Goal: Task Accomplishment & Management: Manage account settings

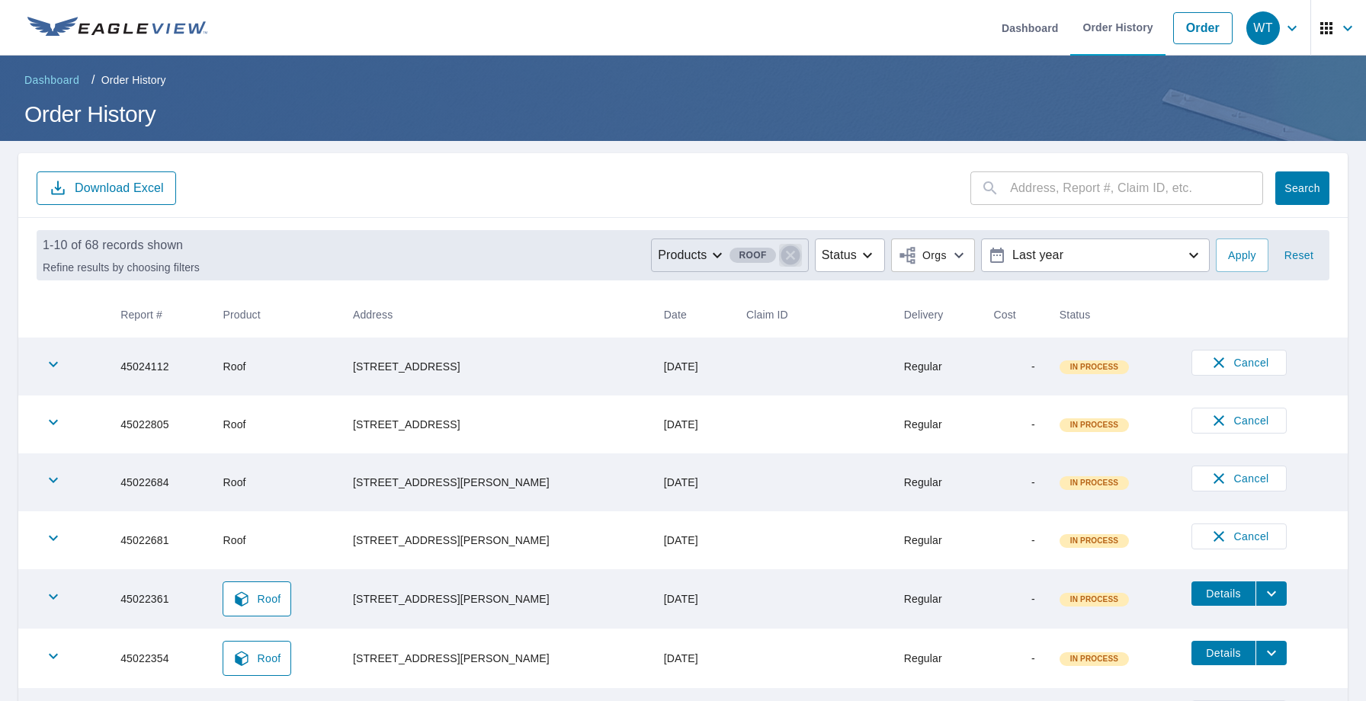
click at [780, 253] on icon "button" at bounding box center [789, 255] width 19 height 19
click at [761, 256] on p "Products" at bounding box center [755, 255] width 49 height 18
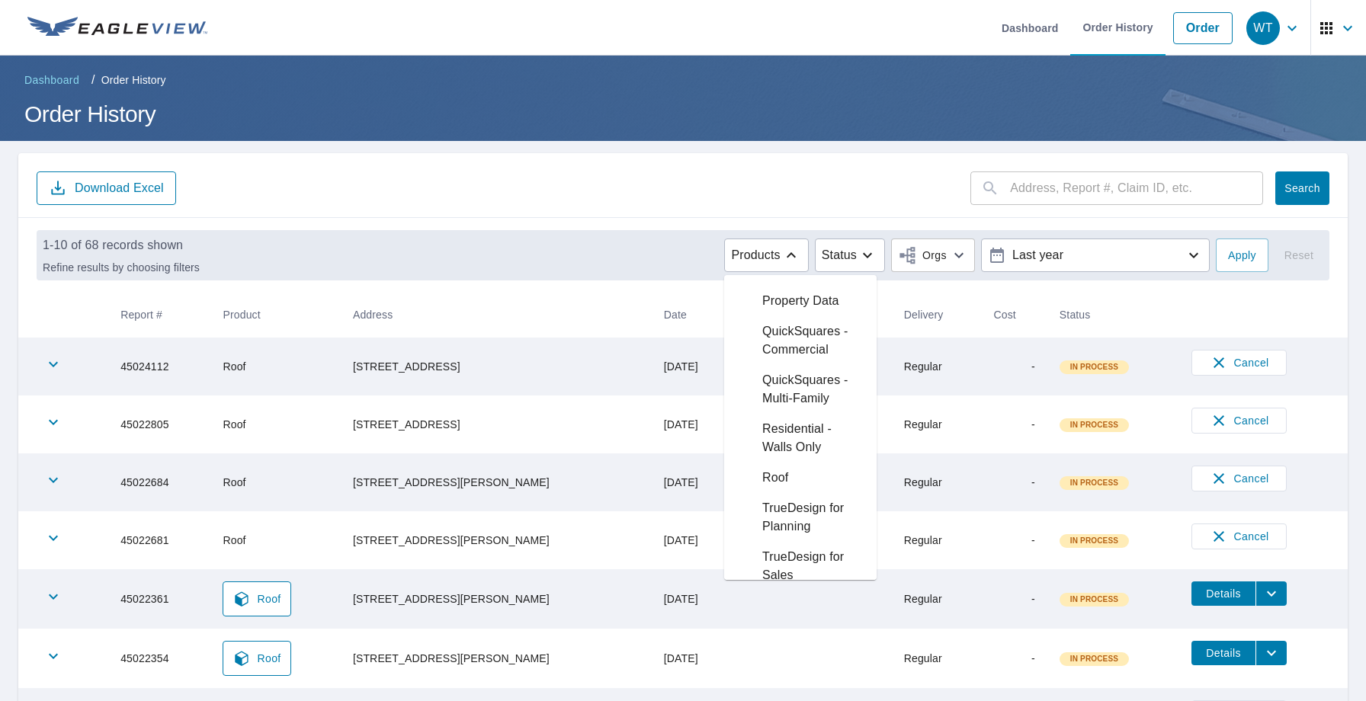
scroll to position [1139, 0]
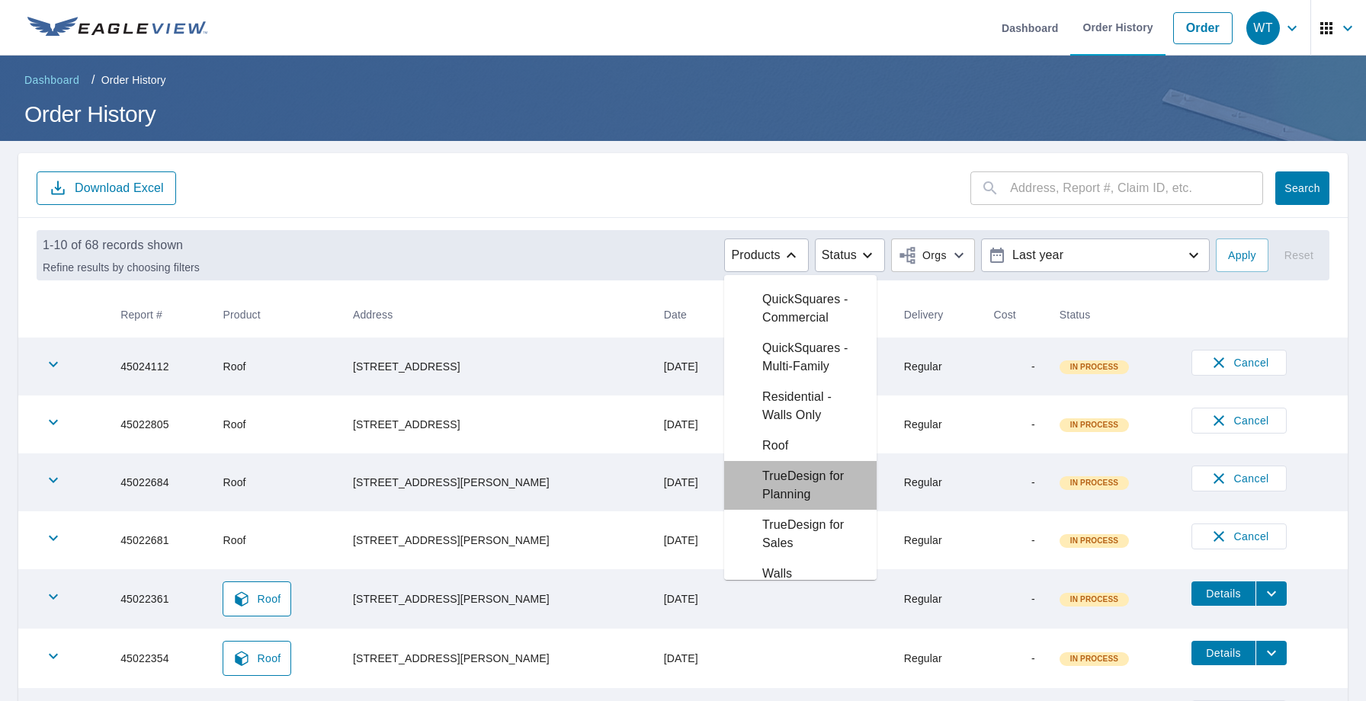
click at [782, 504] on p "TrueDesign for Planning" at bounding box center [813, 485] width 102 height 37
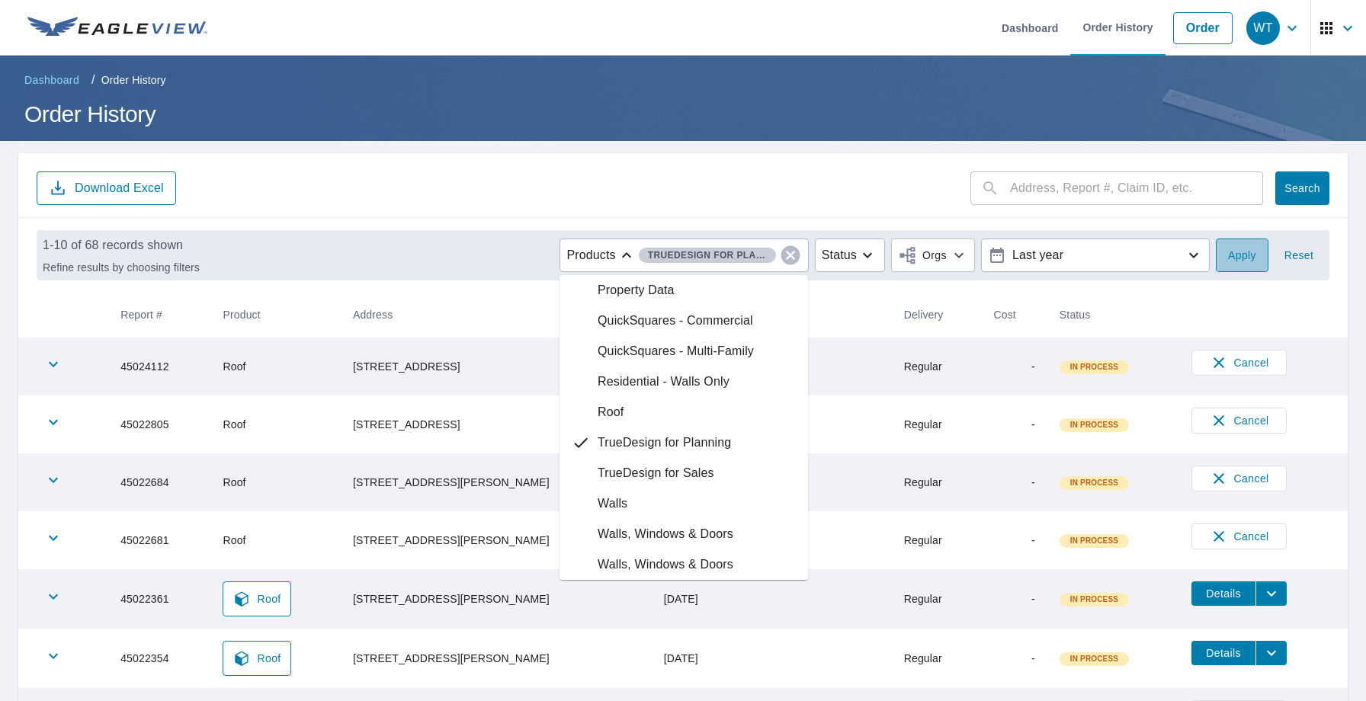
click at [1243, 261] on span "Apply" at bounding box center [1242, 255] width 28 height 19
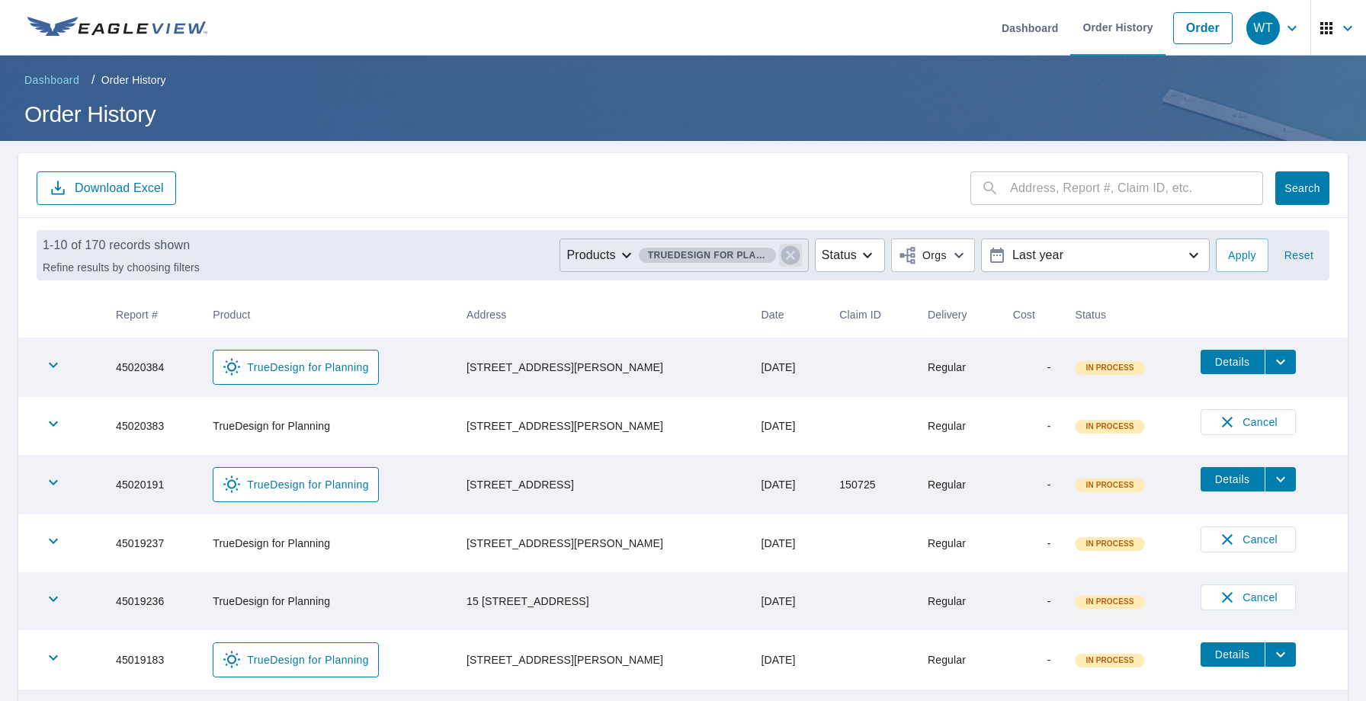
click at [783, 251] on icon "button" at bounding box center [790, 255] width 23 height 23
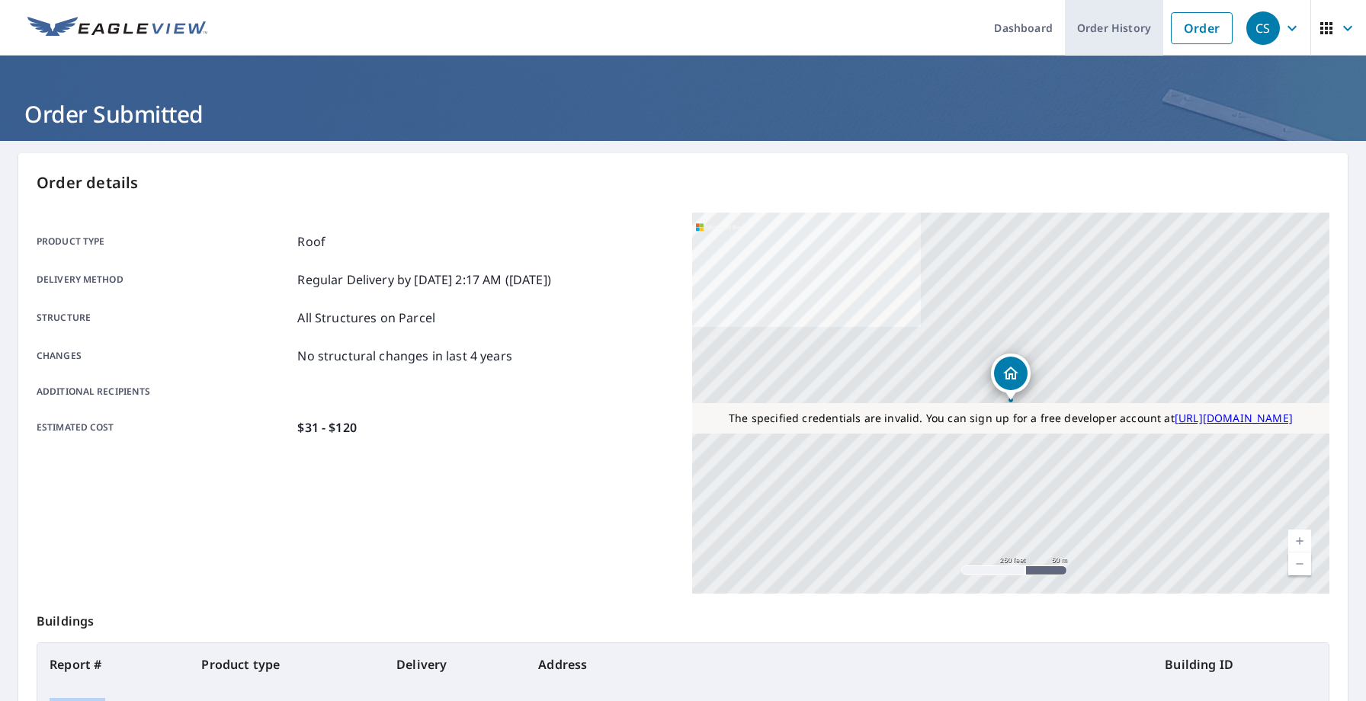
click at [1111, 30] on link "Order History" at bounding box center [1114, 28] width 98 height 56
